Goal: Obtain resource: Download file/media

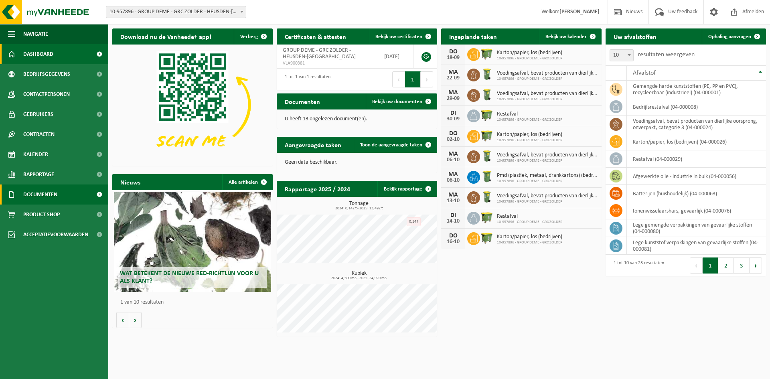
click at [32, 192] on span "Documenten" at bounding box center [40, 195] width 34 height 20
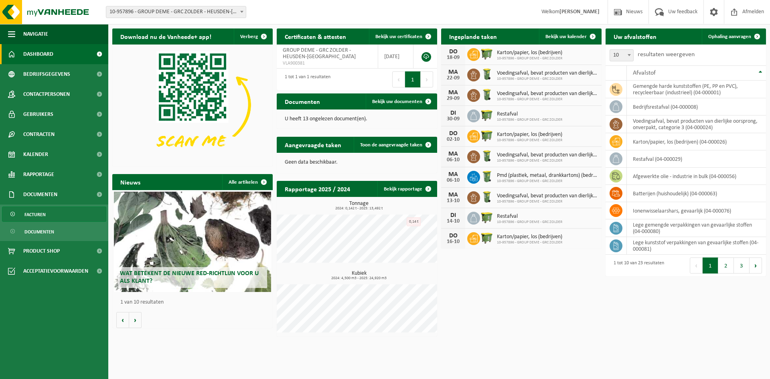
click at [40, 208] on span "Facturen" at bounding box center [34, 214] width 21 height 15
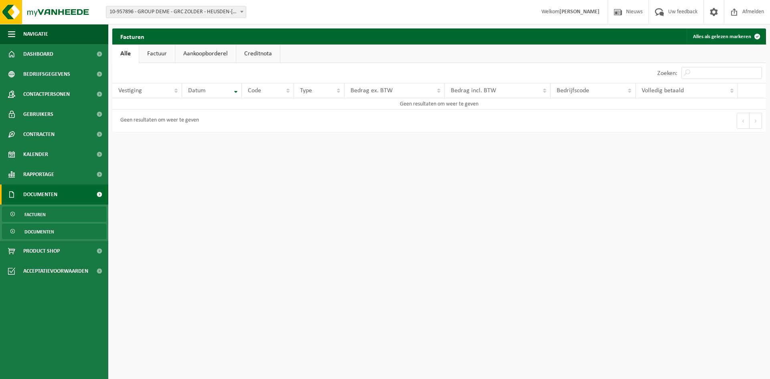
click at [37, 232] on span "Documenten" at bounding box center [39, 231] width 30 height 15
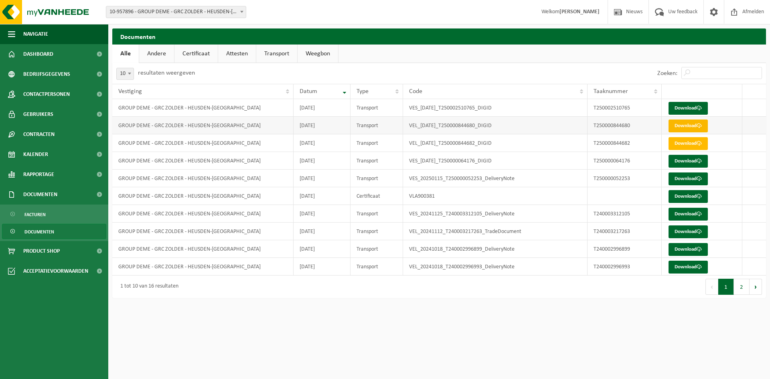
click at [692, 120] on link "Download" at bounding box center [688, 126] width 39 height 13
click at [32, 130] on span "Contracten" at bounding box center [38, 134] width 31 height 20
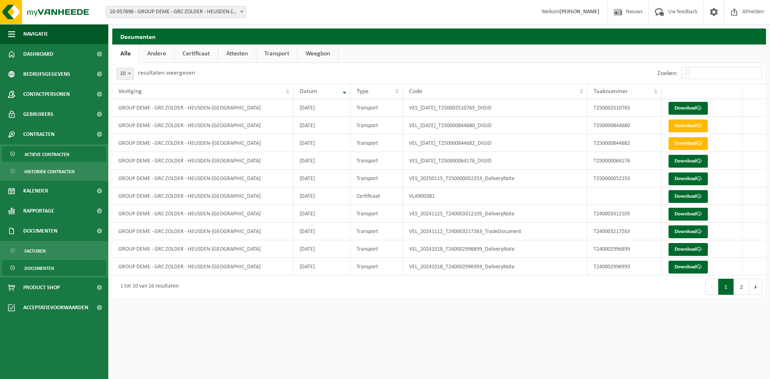
click at [30, 154] on span "Actieve contracten" at bounding box center [46, 154] width 45 height 15
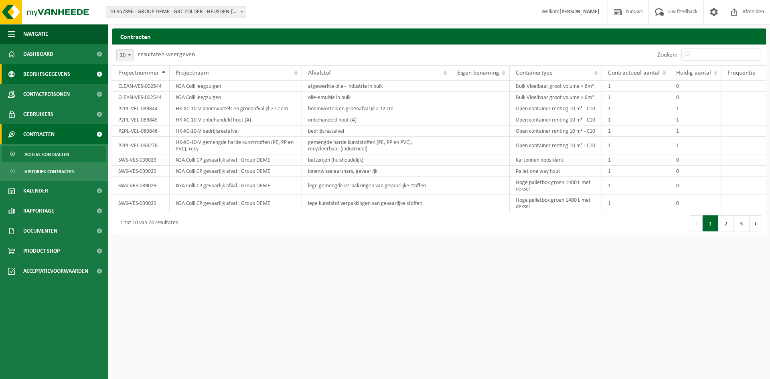
click at [38, 72] on span "Bedrijfsgegevens" at bounding box center [46, 74] width 47 height 20
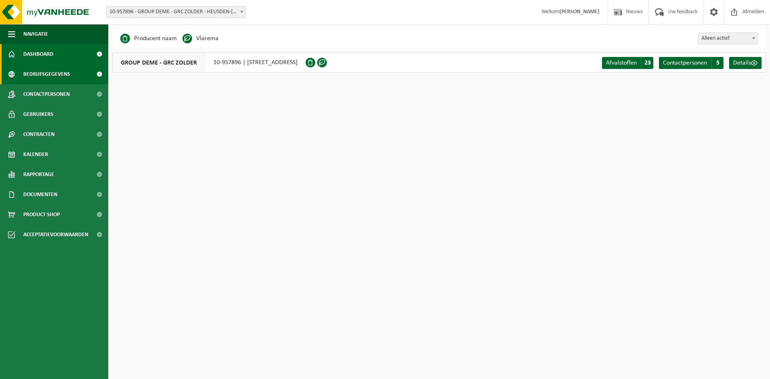
click at [40, 53] on span "Dashboard" at bounding box center [38, 54] width 30 height 20
